Goal: Task Accomplishment & Management: Manage account settings

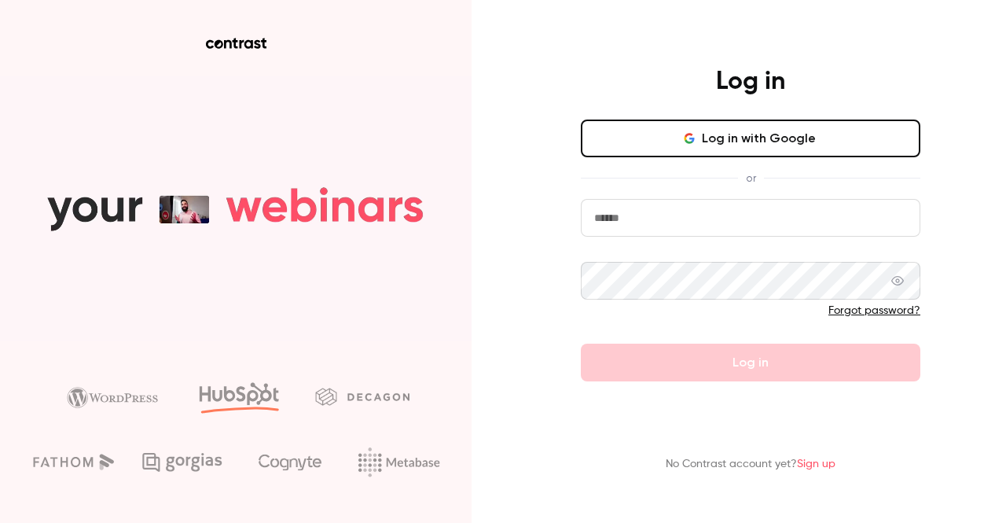
click at [678, 208] on input "email" at bounding box center [751, 218] width 340 height 38
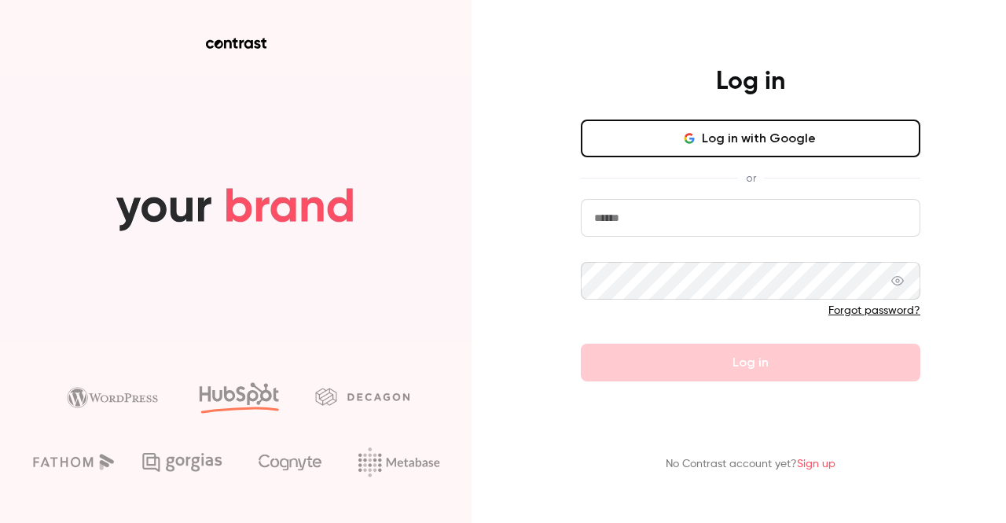
click at [714, 134] on button "Log in with Google" at bounding box center [751, 138] width 340 height 38
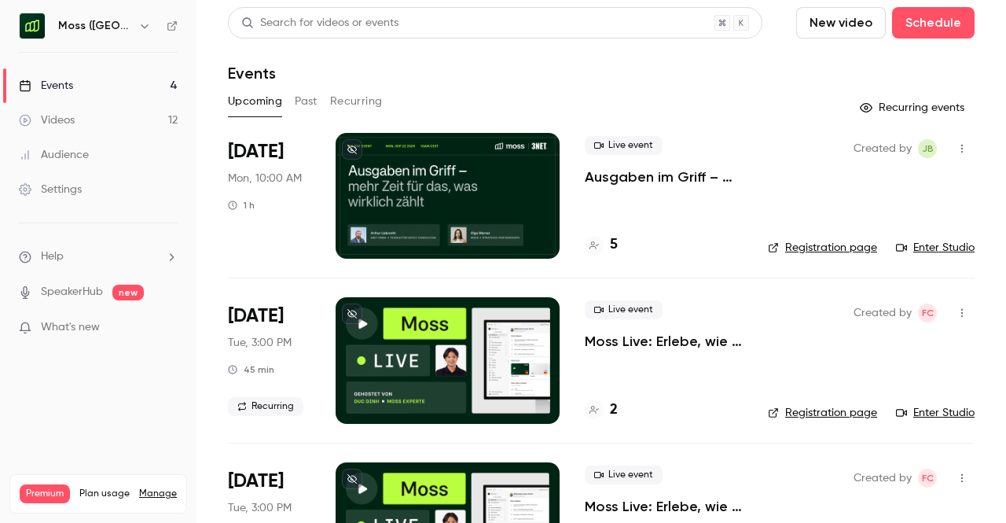
scroll to position [1, 0]
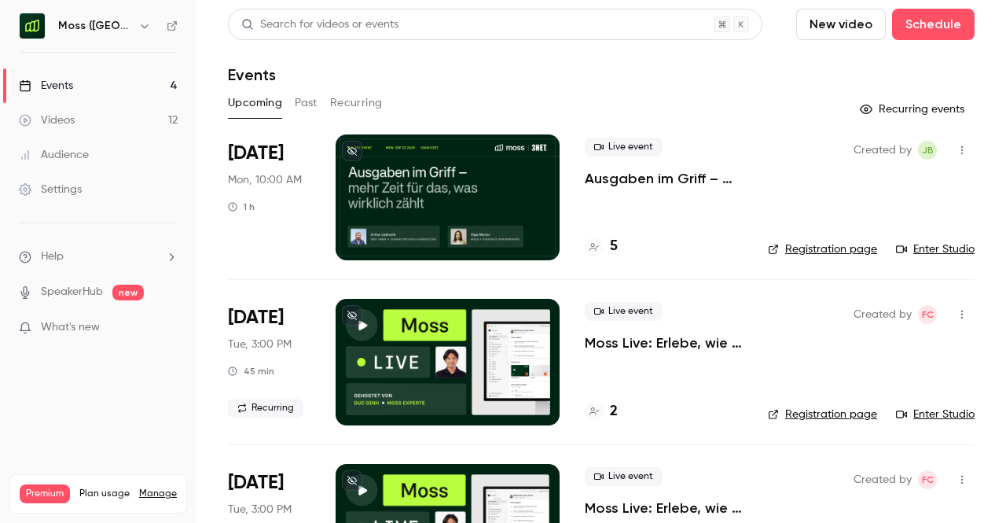
click at [685, 178] on p "Ausgaben im Griff – mehr Zeit für das, was wirklich zählt" at bounding box center [664, 178] width 158 height 19
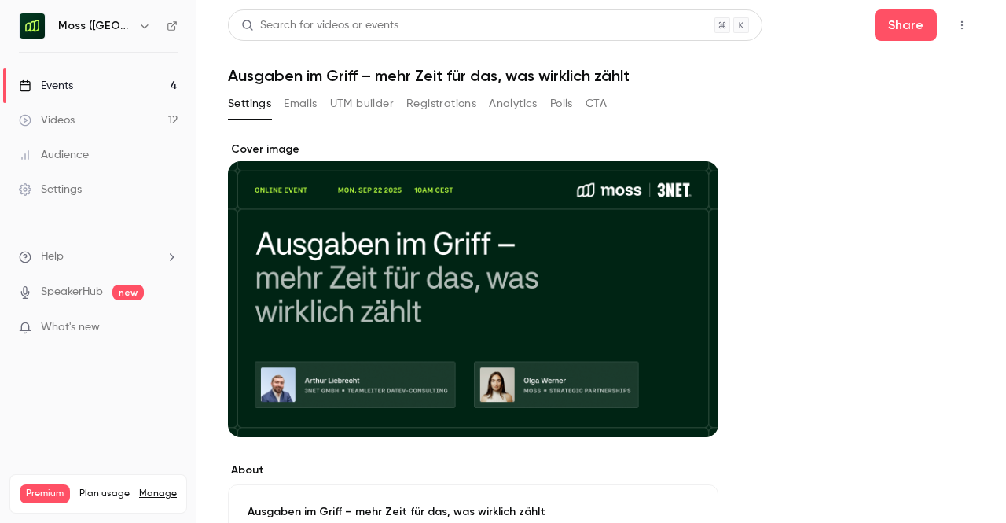
click at [411, 106] on button "Registrations" at bounding box center [441, 103] width 70 height 25
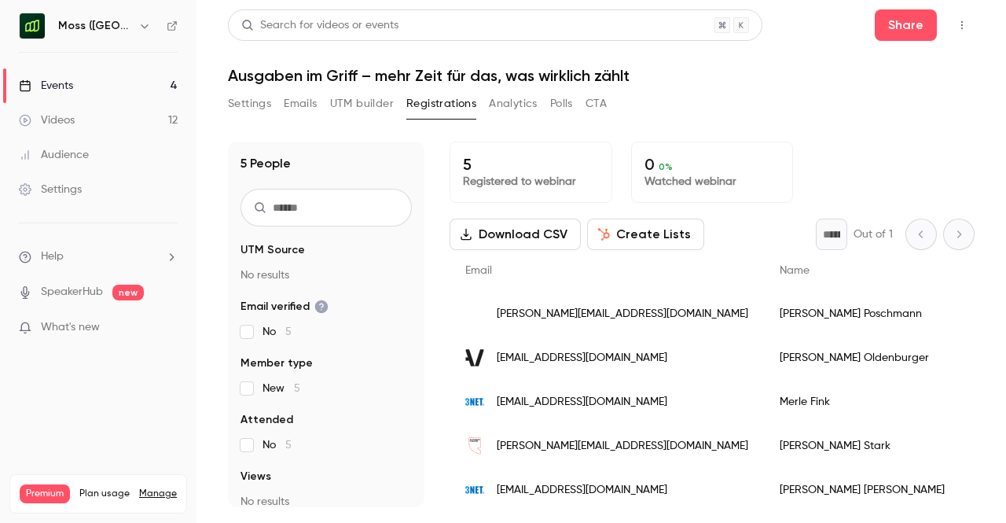
scroll to position [16, 0]
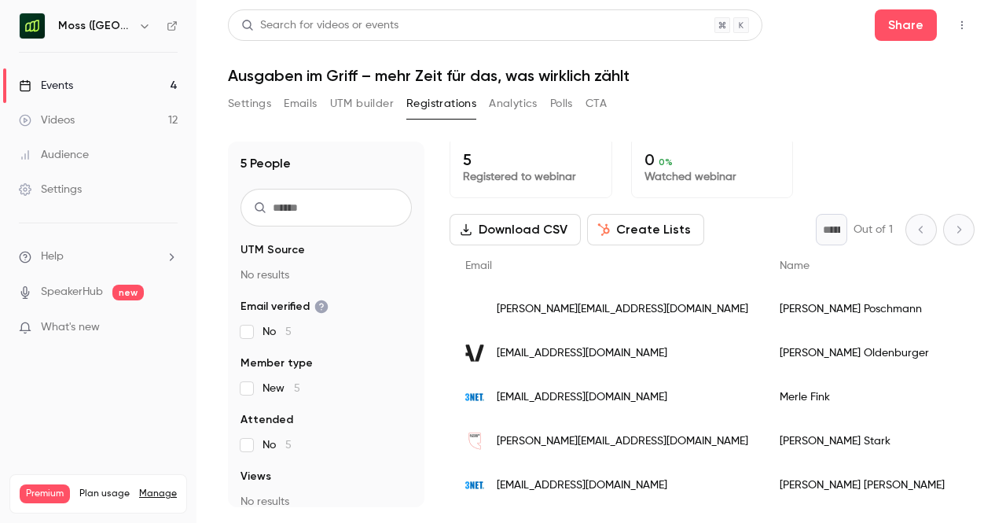
click at [986, 366] on main "Search for videos or events Share Ausgaben im Griff – mehr Zeit für das, was wi…" at bounding box center [602, 261] width 810 height 523
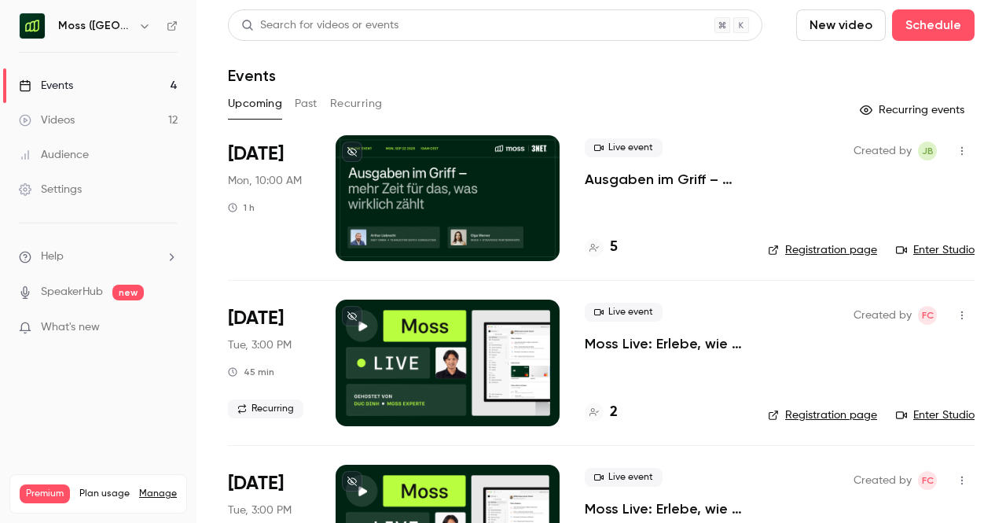
click at [976, 359] on main "Search for videos or events New video Schedule Events Upcoming Past Recurring R…" at bounding box center [602, 261] width 810 height 523
